Goal: Task Accomplishment & Management: Use online tool/utility

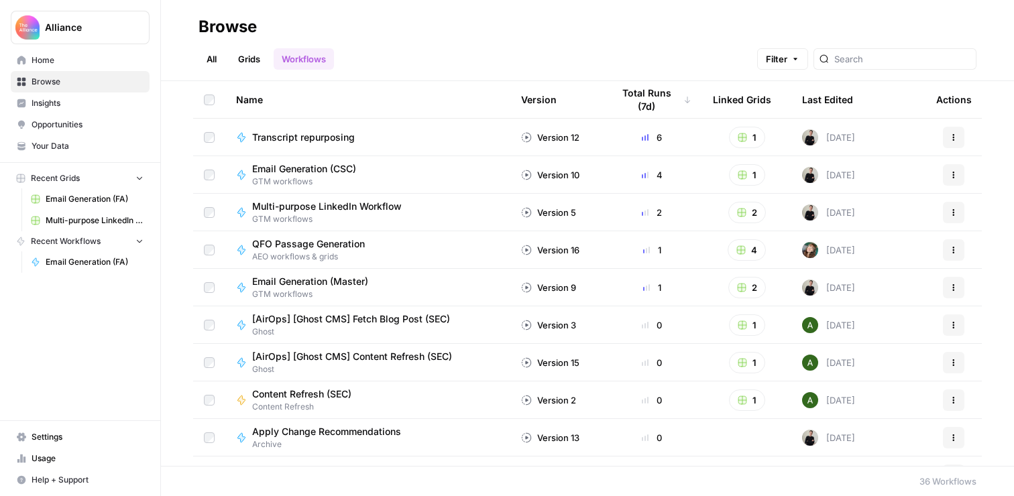
click at [56, 56] on span "Home" at bounding box center [88, 60] width 112 height 12
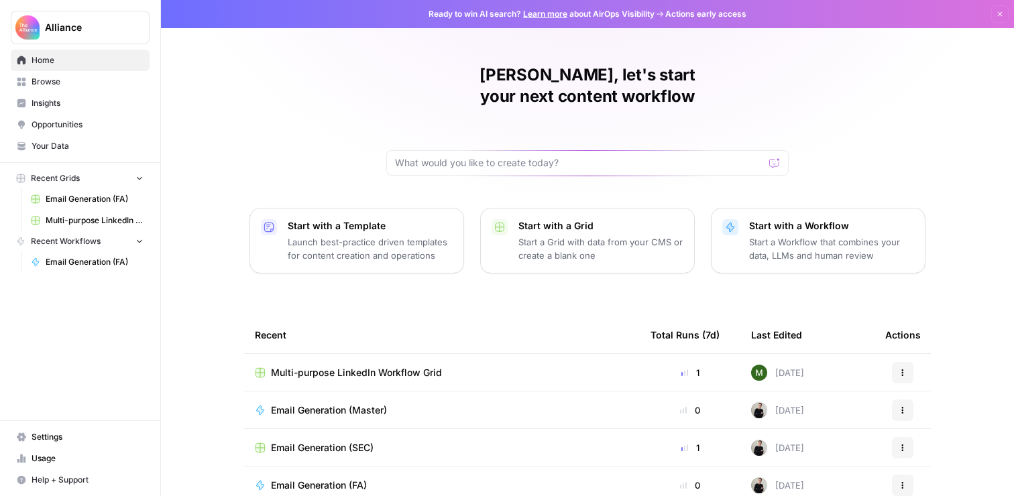
click at [87, 210] on link "Multi-purpose LinkedIn Workflow Grid" at bounding box center [87, 220] width 125 height 21
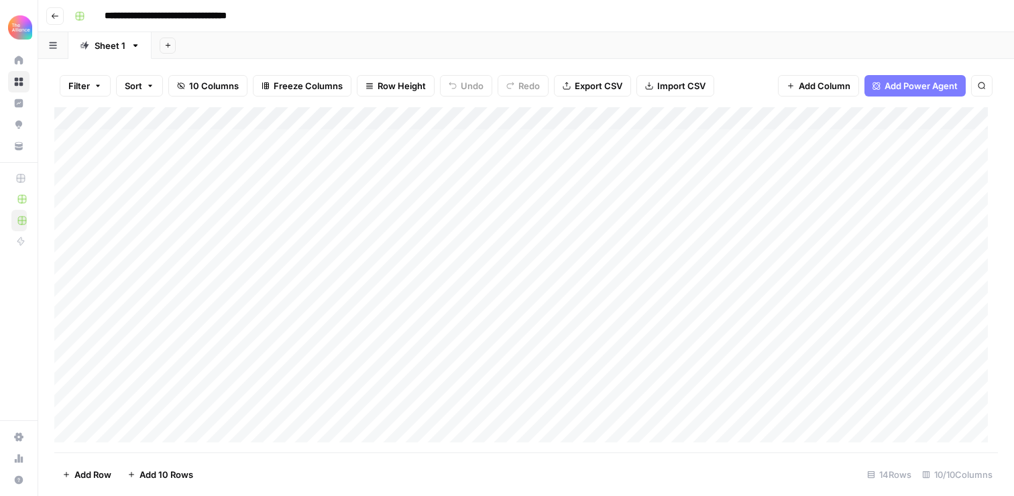
scroll to position [28, 0]
click at [147, 430] on div "Add Column" at bounding box center [525, 279] width 943 height 345
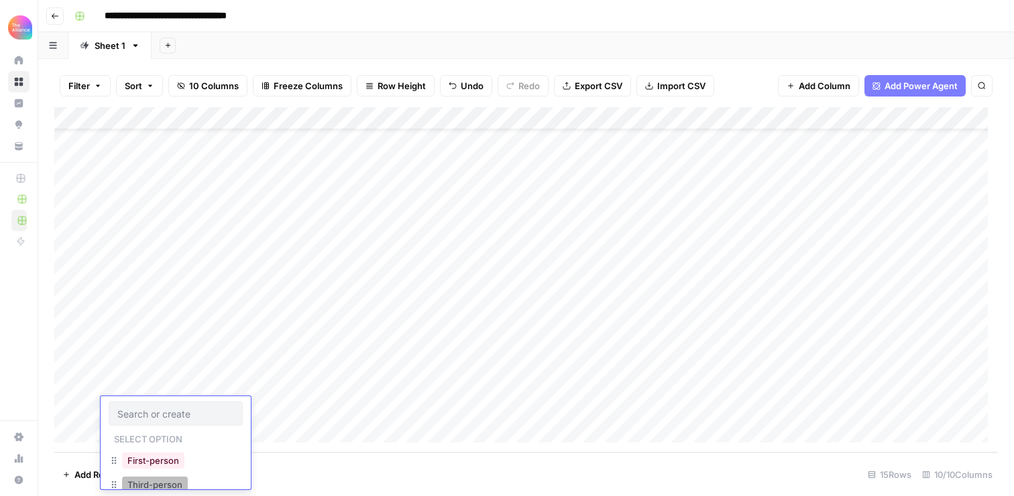
click at [163, 480] on button "Third-person" at bounding box center [155, 485] width 66 height 16
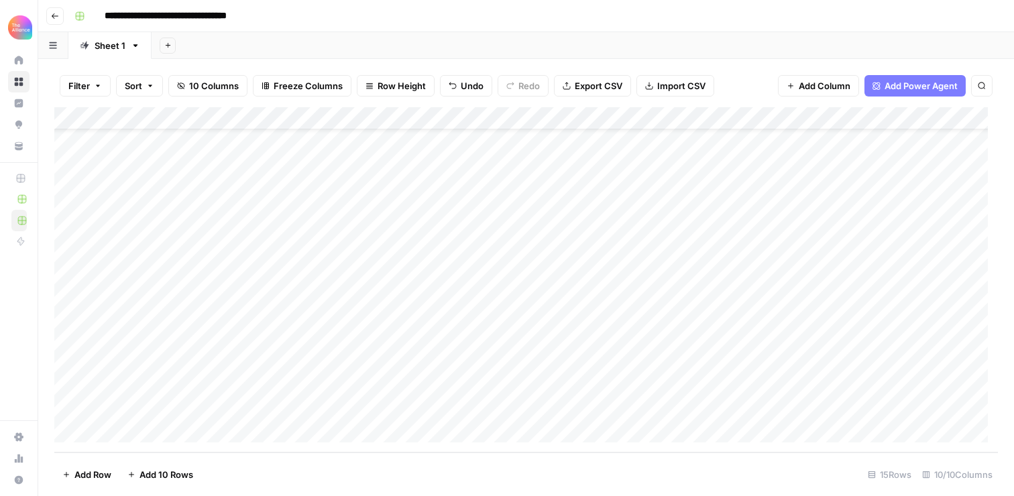
click at [267, 398] on div "Add Column" at bounding box center [525, 279] width 943 height 345
click at [257, 411] on div "Add Column" at bounding box center [525, 279] width 943 height 345
type input "valu"
click at [254, 454] on button "Value" at bounding box center [260, 460] width 34 height 16
click at [401, 414] on div "Add Column" at bounding box center [525, 279] width 943 height 345
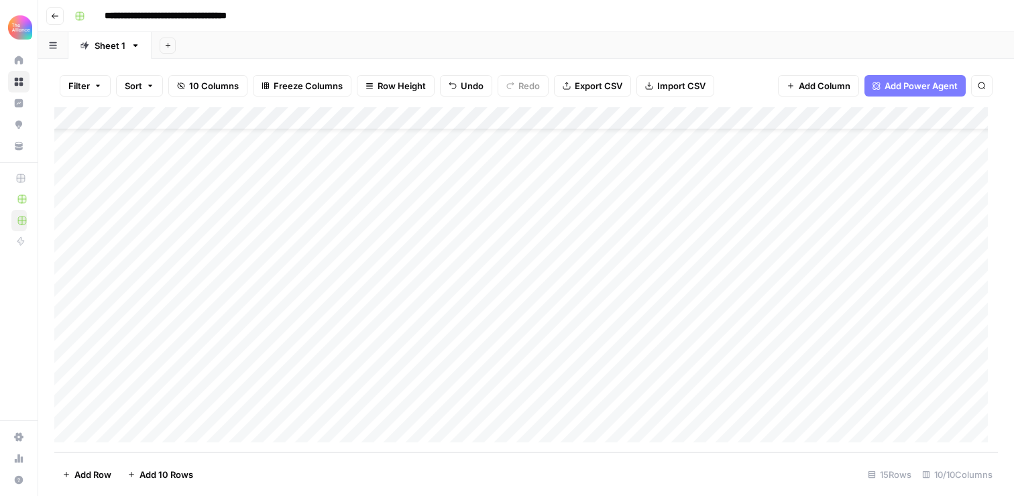
click at [401, 413] on div "Add Column" at bounding box center [525, 279] width 943 height 345
type input "funny"
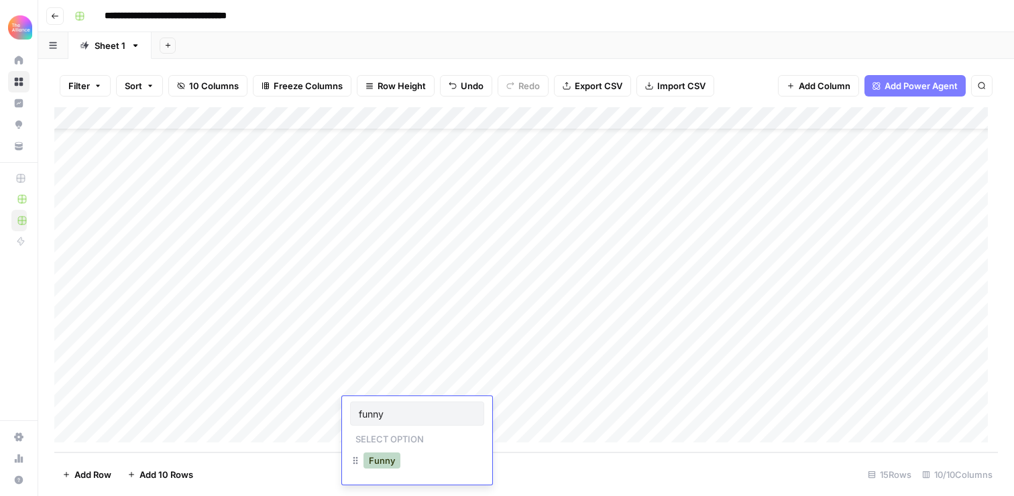
click at [381, 462] on button "Funny" at bounding box center [381, 460] width 37 height 16
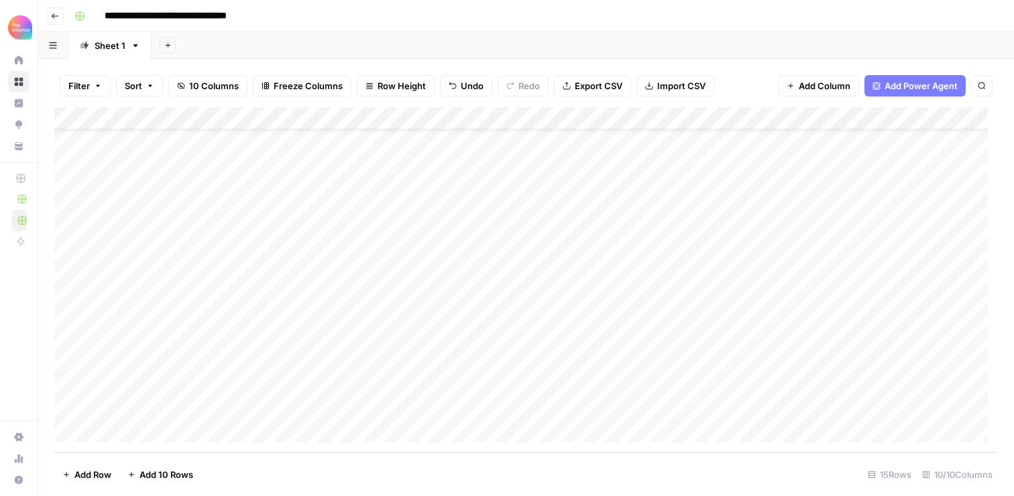
click at [531, 405] on div "Add Column" at bounding box center [525, 279] width 943 height 345
paste textarea "**********"
type textarea "**********"
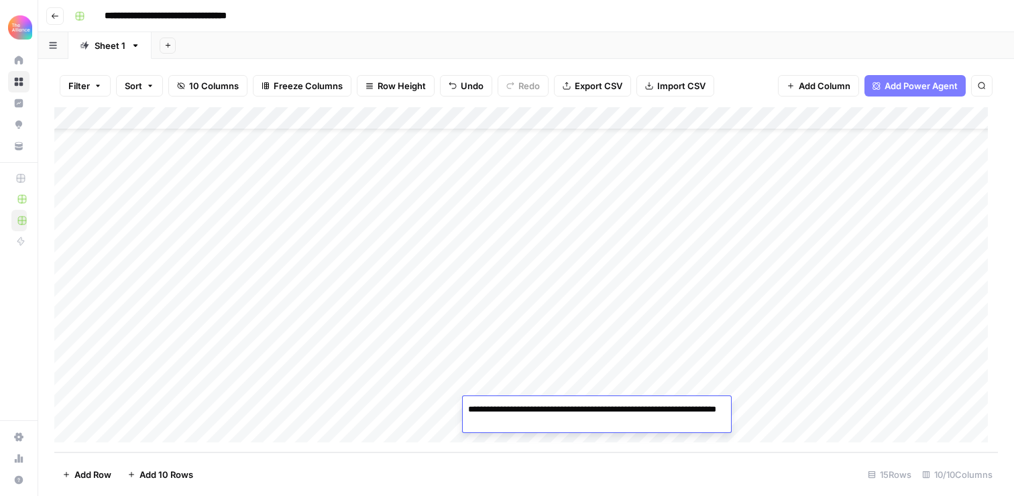
click at [751, 410] on div "Add Column" at bounding box center [525, 279] width 943 height 345
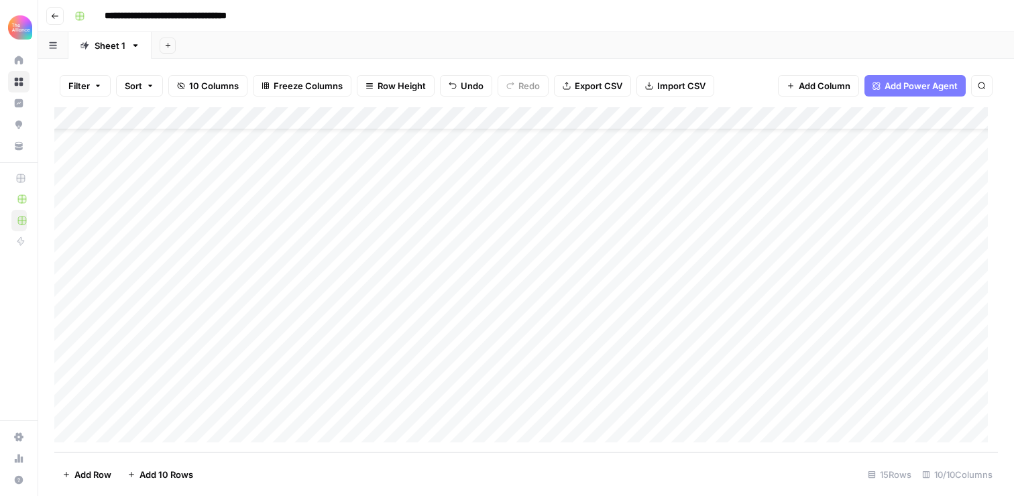
click at [639, 401] on div "Add Column" at bounding box center [525, 279] width 943 height 345
click at [627, 406] on div "Add Column" at bounding box center [525, 279] width 943 height 345
type textarea "**********"
click at [833, 397] on div "Add Column" at bounding box center [525, 279] width 943 height 345
click at [781, 410] on div "Add Column" at bounding box center [525, 279] width 943 height 345
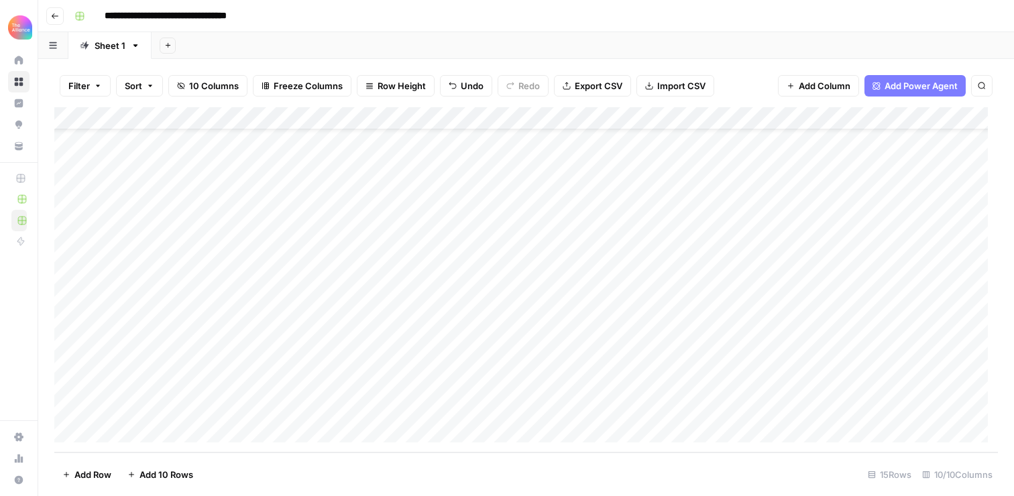
click at [756, 380] on div "Add Column" at bounding box center [525, 279] width 943 height 345
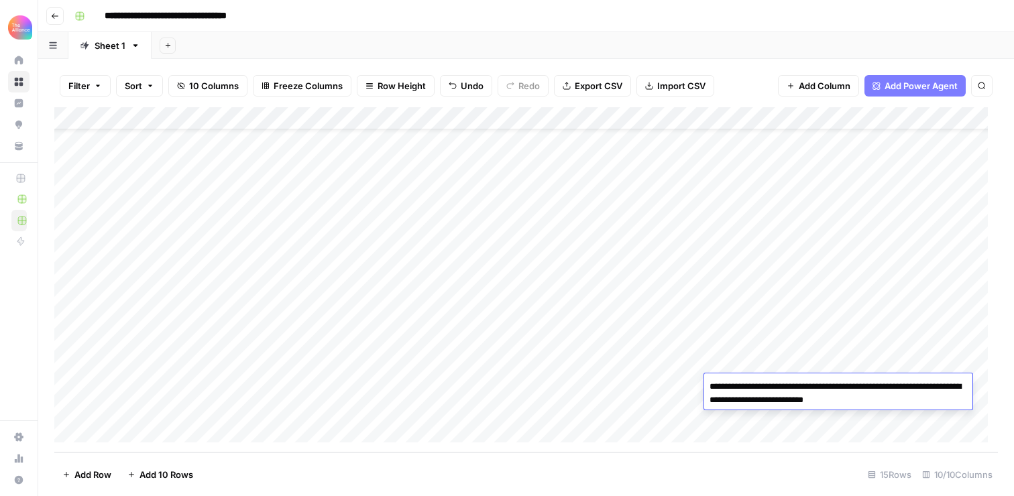
click at [740, 423] on div "Add Column" at bounding box center [525, 279] width 943 height 345
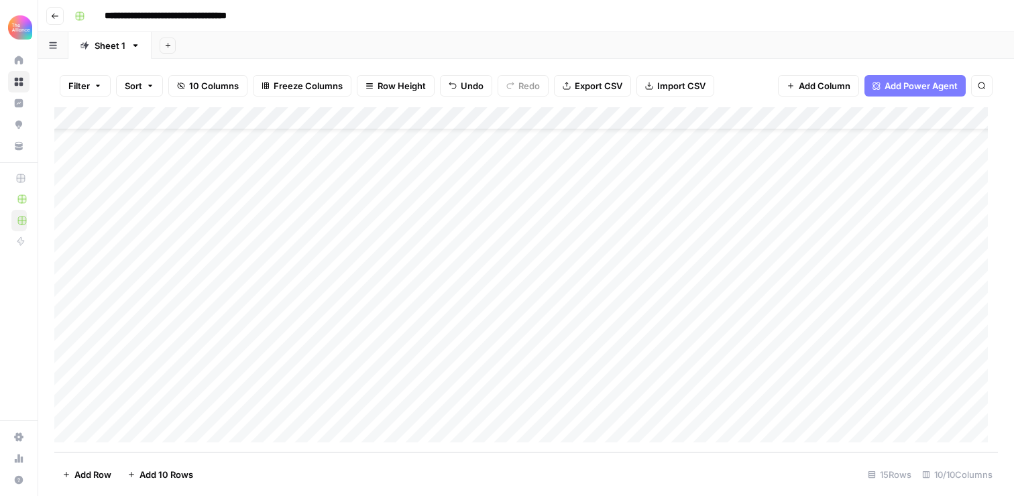
scroll to position [74, 0]
click at [737, 375] on div "Add Column" at bounding box center [525, 279] width 943 height 345
click at [771, 385] on div "Add Column" at bounding box center [525, 279] width 943 height 345
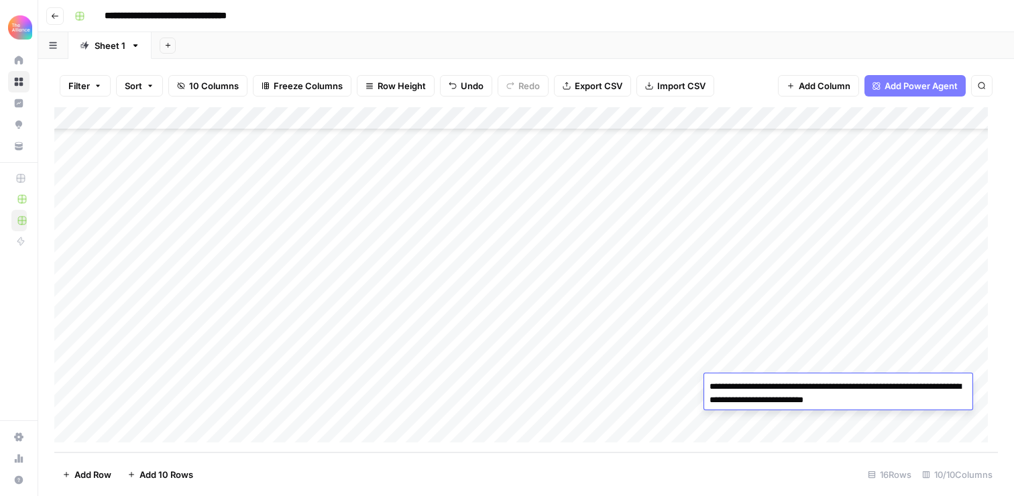
click at [772, 385] on textarea "**********" at bounding box center [838, 393] width 268 height 32
drag, startPoint x: 900, startPoint y: 402, endPoint x: 752, endPoint y: 402, distance: 148.1
click at [752, 402] on textarea "**********" at bounding box center [838, 393] width 268 height 32
type textarea "**********"
click at [688, 375] on div "Add Column" at bounding box center [525, 279] width 943 height 345
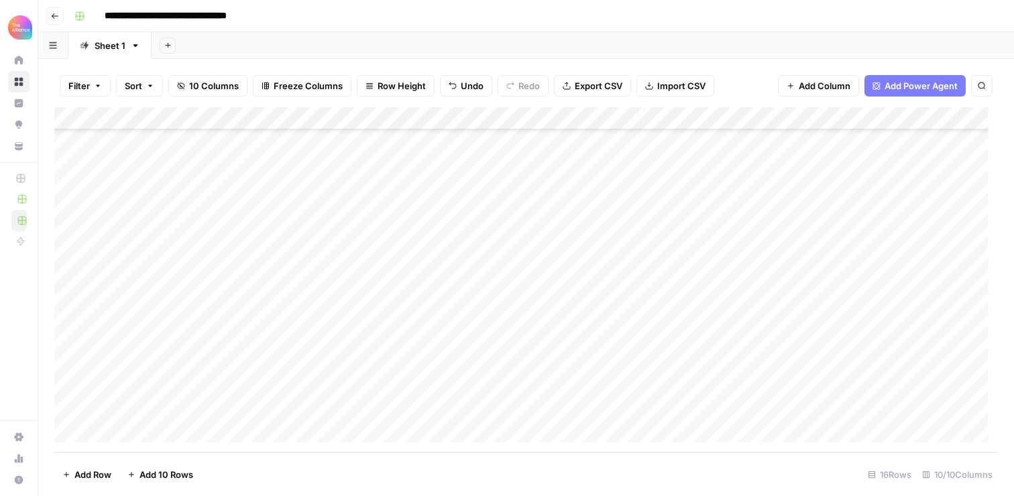
click at [890, 383] on div "Add Column" at bounding box center [525, 279] width 943 height 345
click at [920, 119] on div "Add Column" at bounding box center [525, 279] width 943 height 345
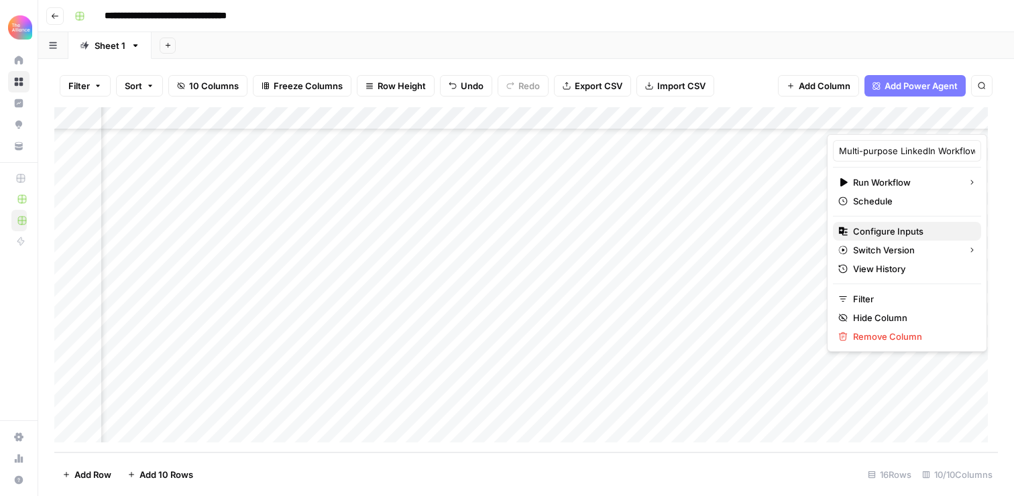
click at [882, 233] on span "Configure Inputs" at bounding box center [911, 231] width 117 height 13
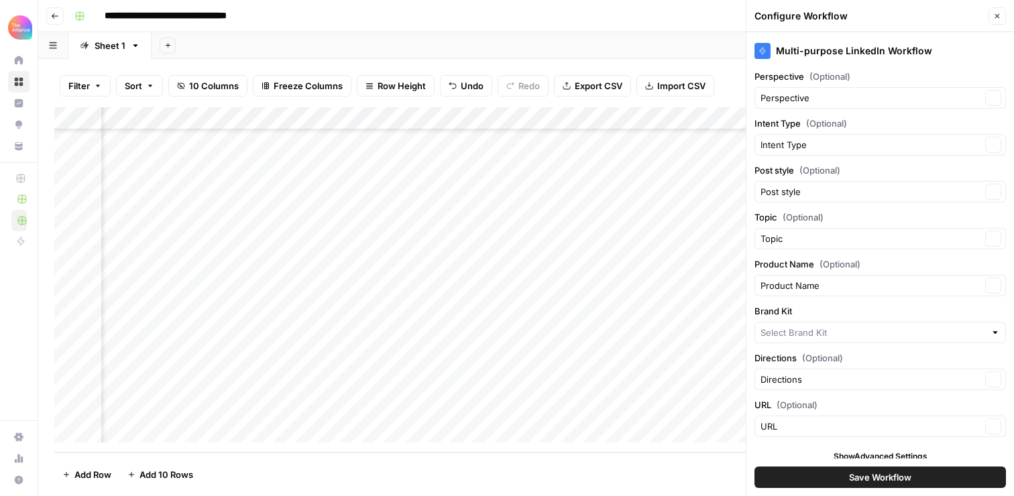
type input "People Alliance"
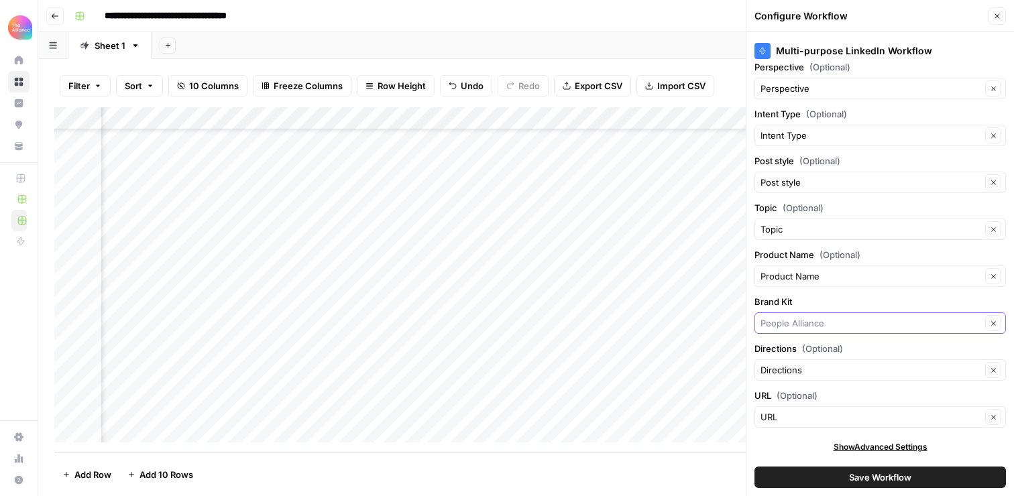
click at [840, 328] on input "Brand Kit" at bounding box center [870, 322] width 221 height 13
click at [818, 351] on span "Finance Alliance" at bounding box center [872, 354] width 213 height 13
type input "Finance Alliance"
click at [914, 471] on button "Save Workflow" at bounding box center [879, 477] width 251 height 21
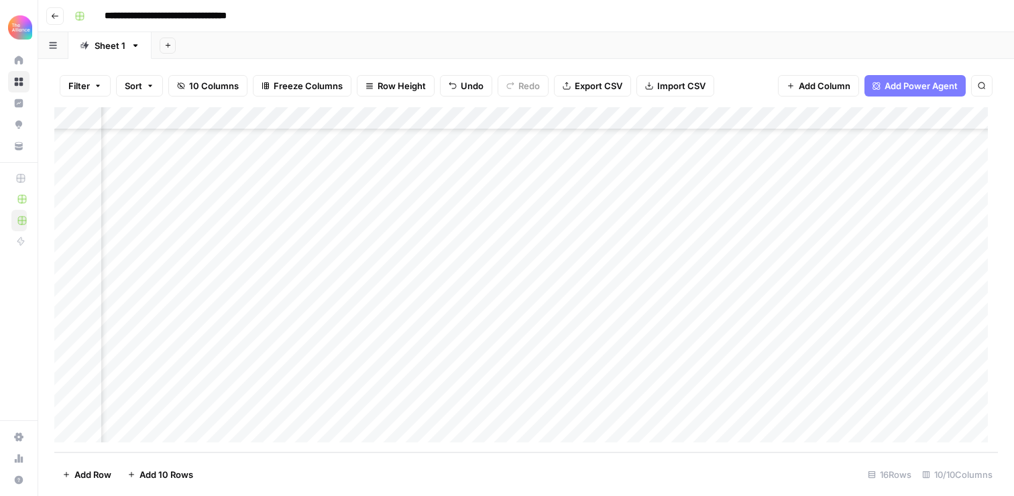
click at [886, 385] on div "Add Column" at bounding box center [525, 279] width 943 height 345
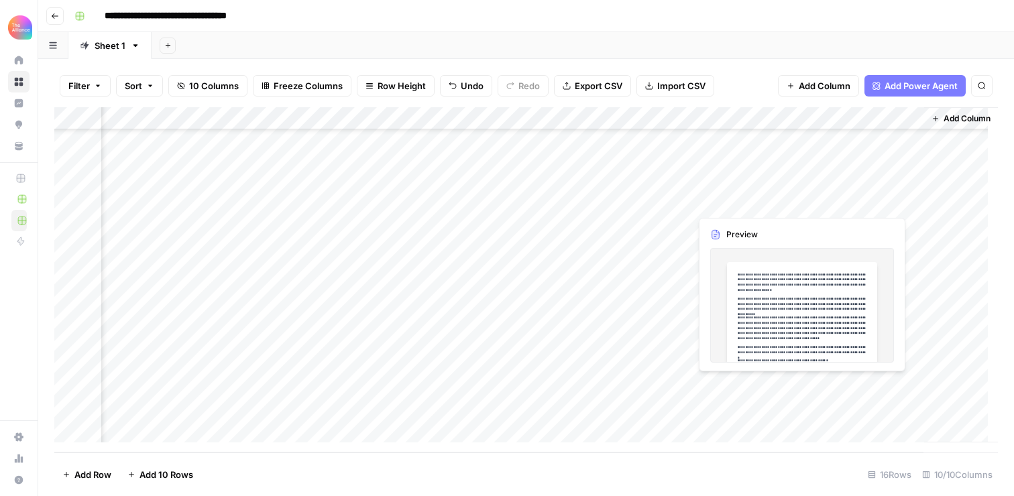
click at [845, 385] on div "Add Column" at bounding box center [525, 279] width 943 height 345
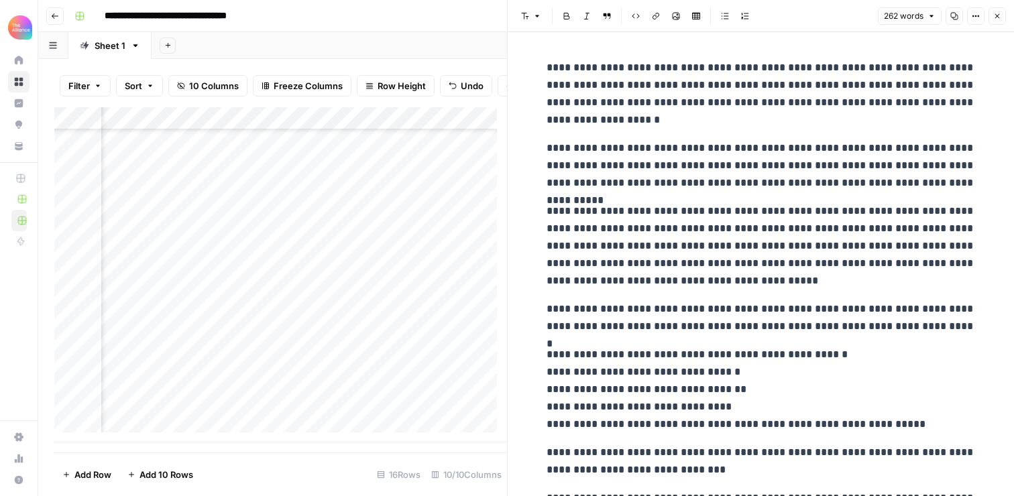
click at [782, 225] on p "**********" at bounding box center [760, 245] width 429 height 87
copy div "**********"
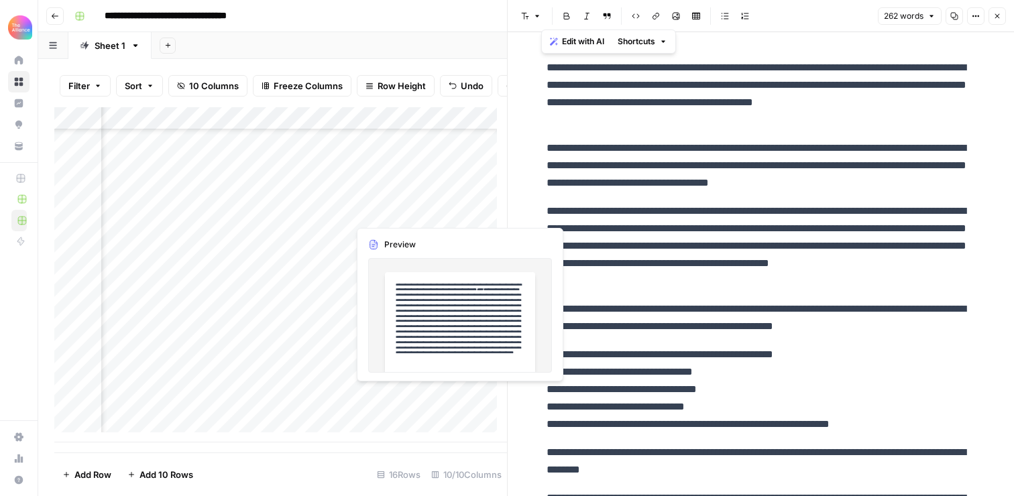
click at [385, 391] on div "Add Column" at bounding box center [280, 274] width 452 height 335
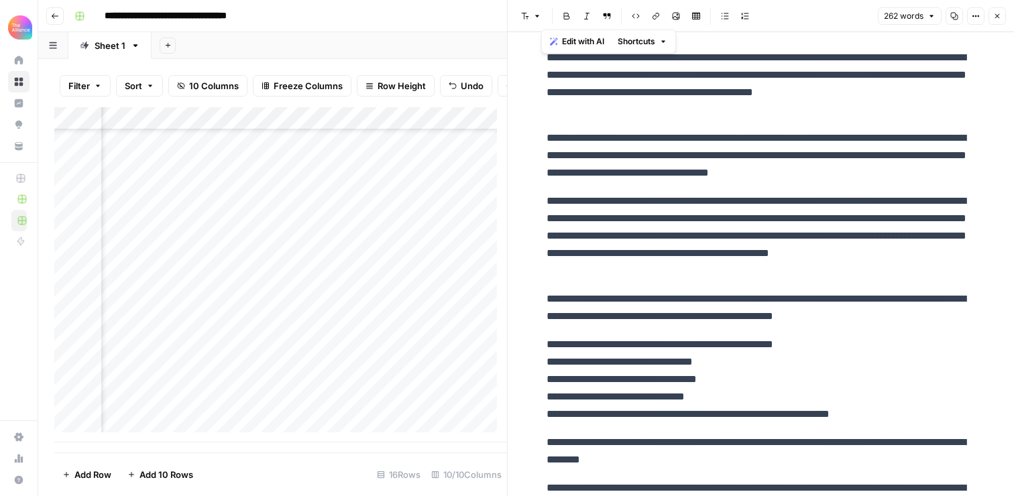
scroll to position [94, 0]
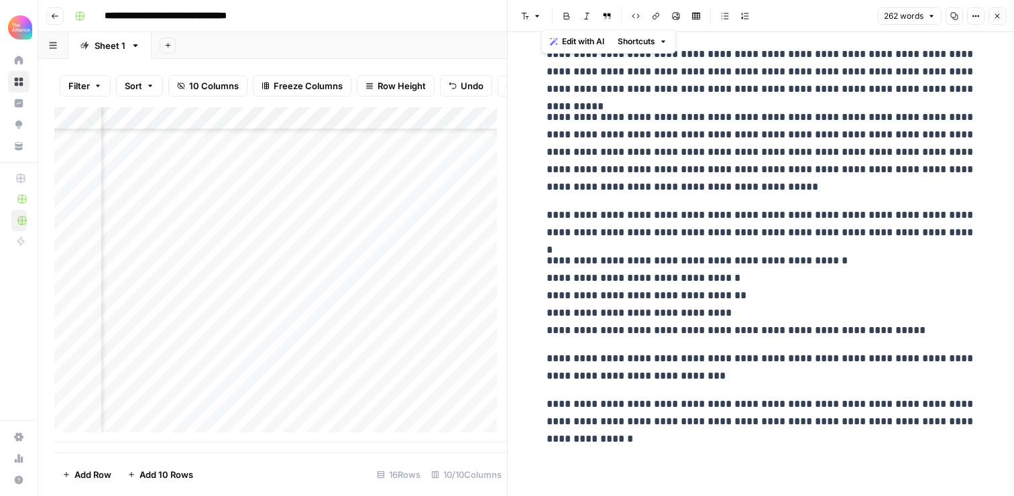
click at [485, 389] on div "Add Column" at bounding box center [280, 274] width 452 height 335
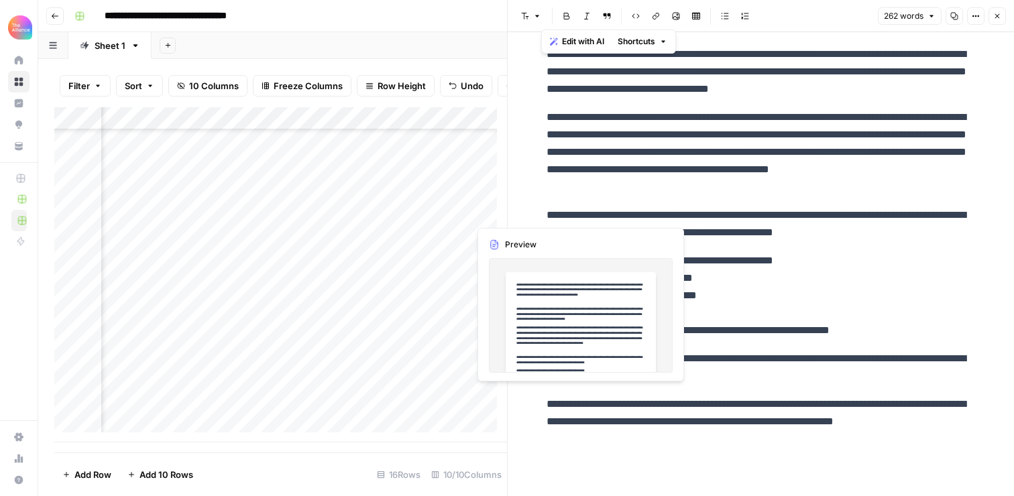
click at [426, 392] on div "Add Column" at bounding box center [280, 274] width 452 height 335
